Goal: Information Seeking & Learning: Learn about a topic

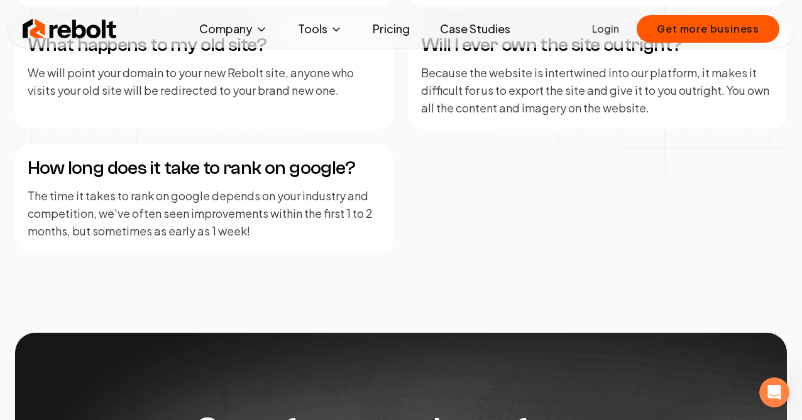
scroll to position [2210, 0]
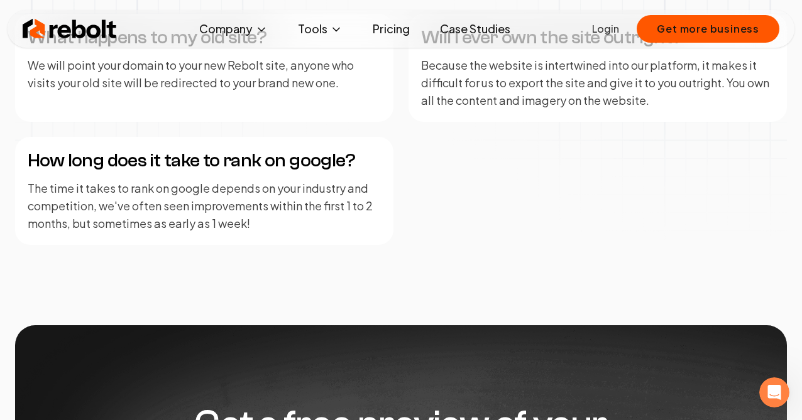
drag, startPoint x: 408, startPoint y: 216, endPoint x: 421, endPoint y: 228, distance: 17.8
click at [421, 228] on div "Are you an agency or a software company? We are a software company that provide…" at bounding box center [401, 15] width 772 height 460
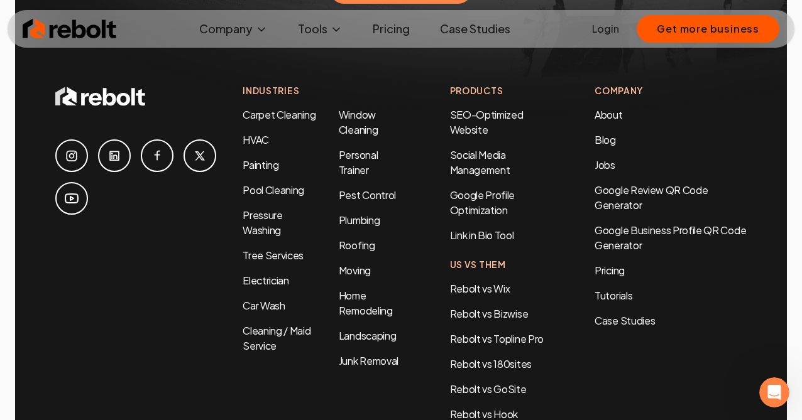
scroll to position [2776, 0]
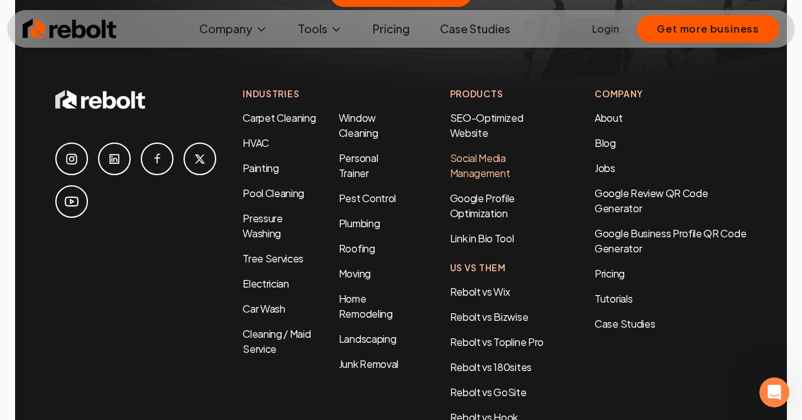
click at [473, 151] on link "Social Media Management" at bounding box center [480, 165] width 60 height 28
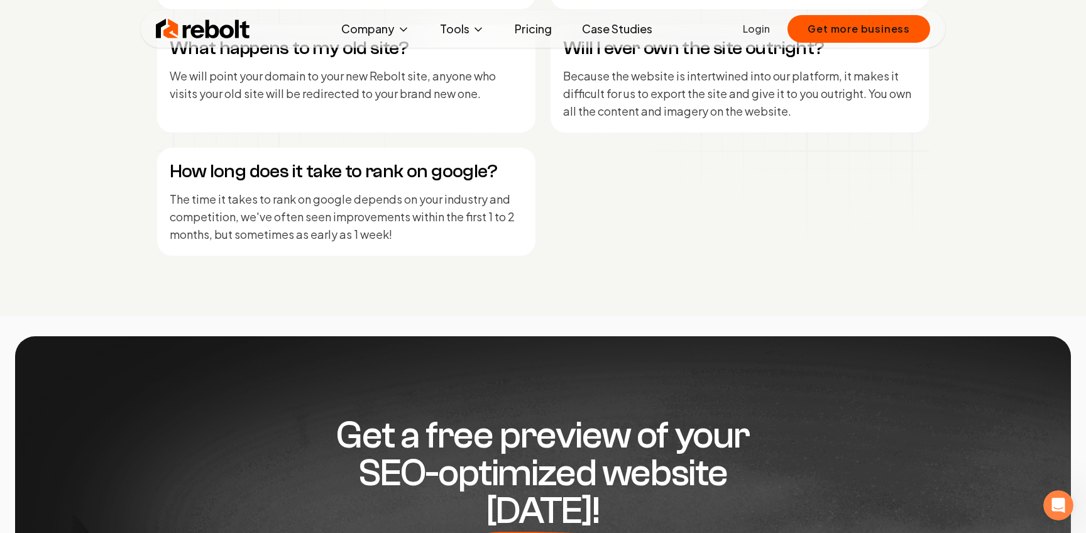
scroll to position [6090, 0]
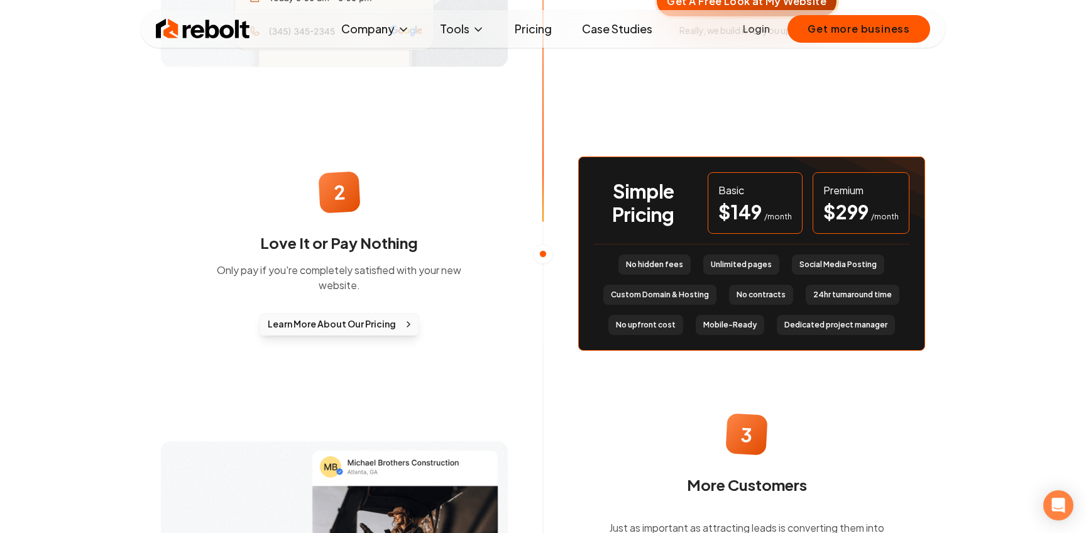
scroll to position [1119, 0]
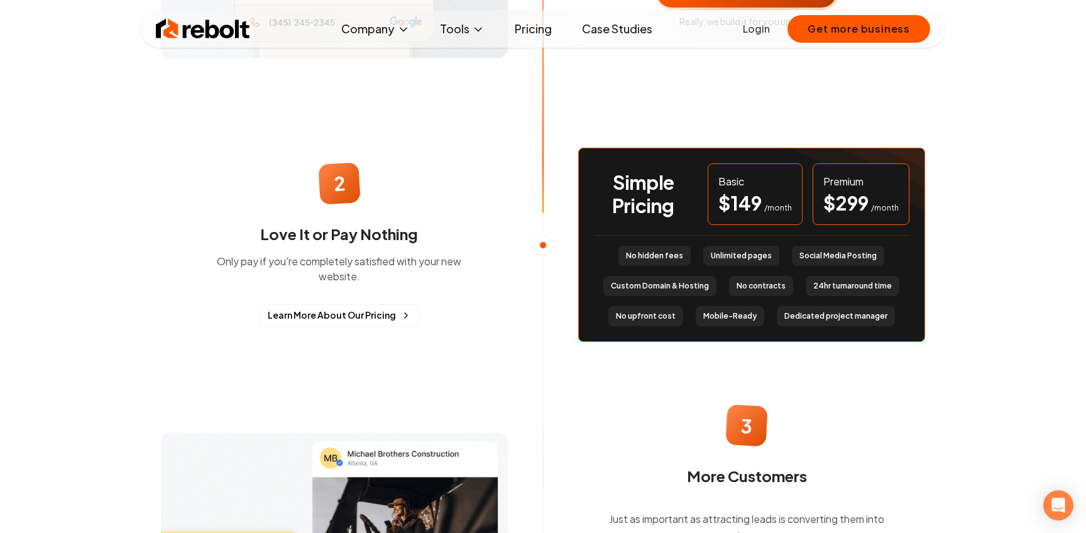
click at [786, 202] on div "$ 149 /month" at bounding box center [755, 203] width 74 height 23
click at [859, 201] on span "$ 299" at bounding box center [845, 203] width 45 height 23
click at [754, 255] on span "Unlimited pages" at bounding box center [741, 256] width 61 height 10
click at [331, 309] on span "Learn More About Our Pricing" at bounding box center [332, 315] width 128 height 13
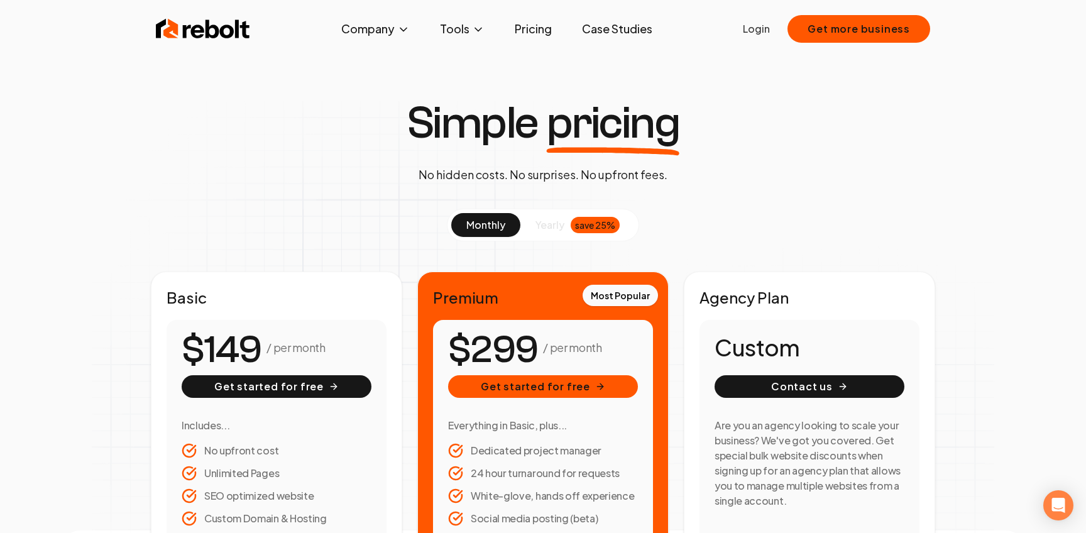
click at [582, 221] on div "save 25%" at bounding box center [595, 225] width 49 height 16
